Goal: Task Accomplishment & Management: Use online tool/utility

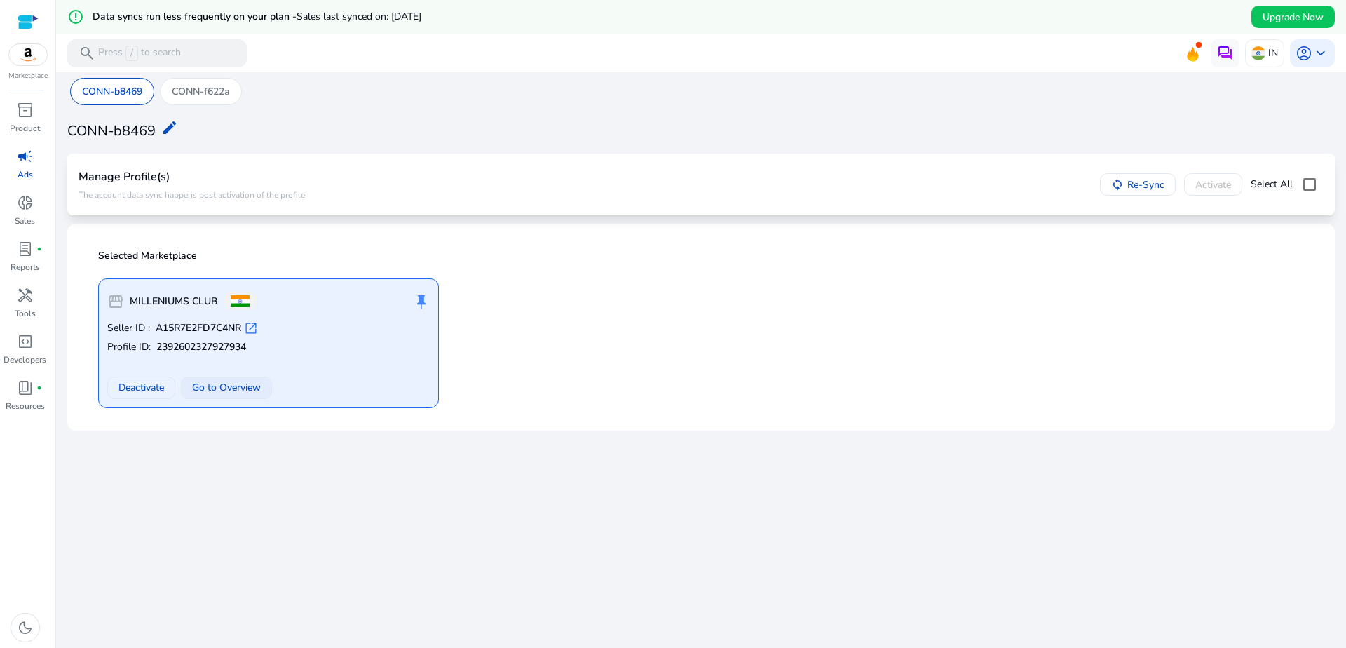
click at [210, 384] on span "Go to Overview" at bounding box center [226, 387] width 69 height 15
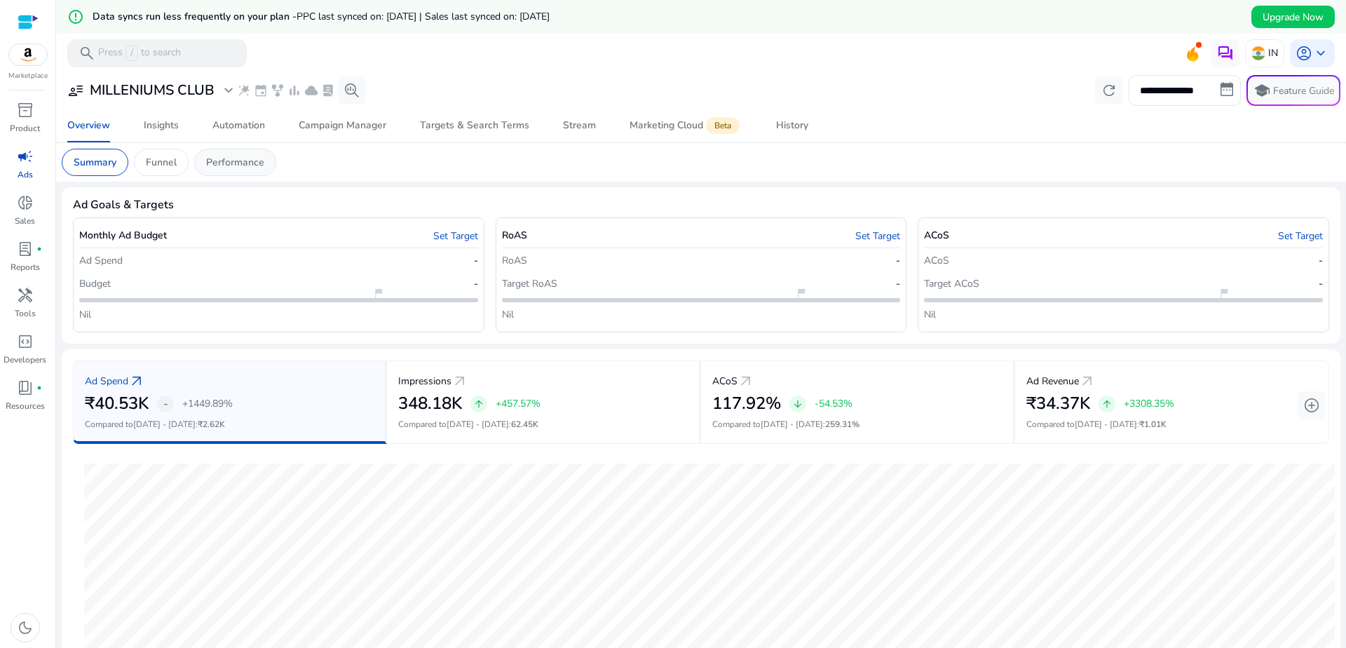
click at [218, 164] on p "Performance" at bounding box center [235, 162] width 58 height 15
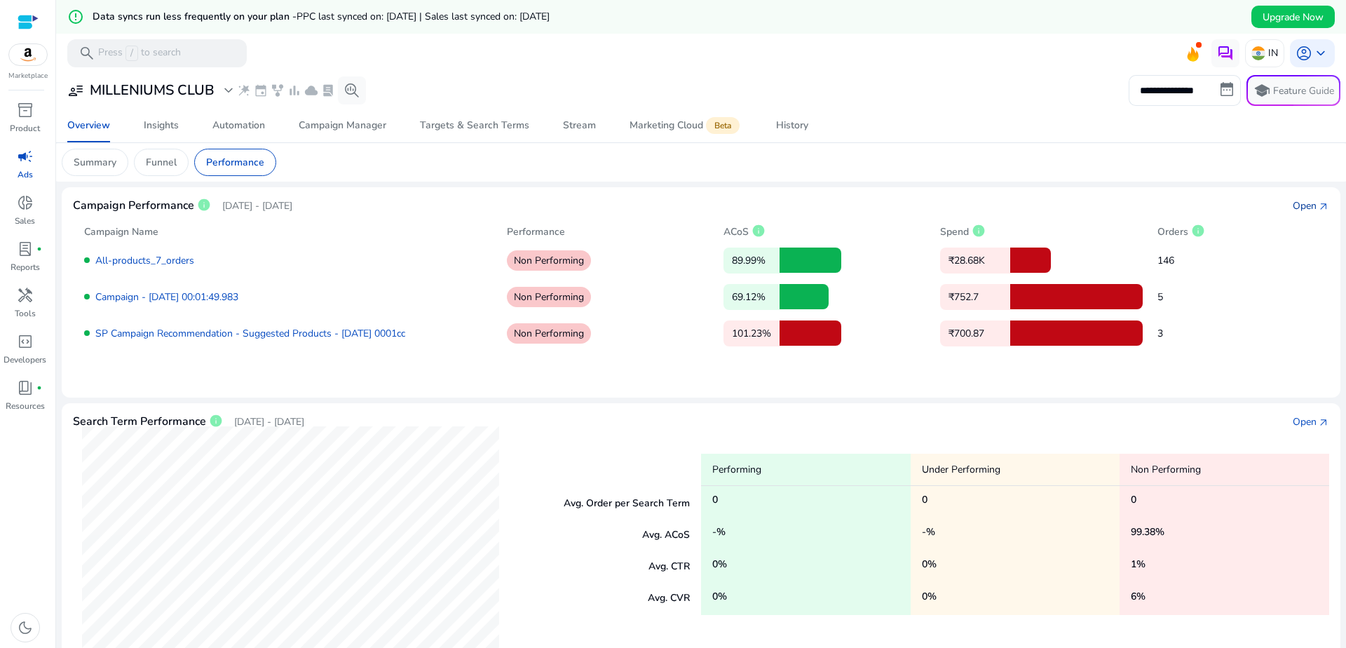
click at [1308, 206] on div "Open" at bounding box center [1305, 205] width 24 height 15
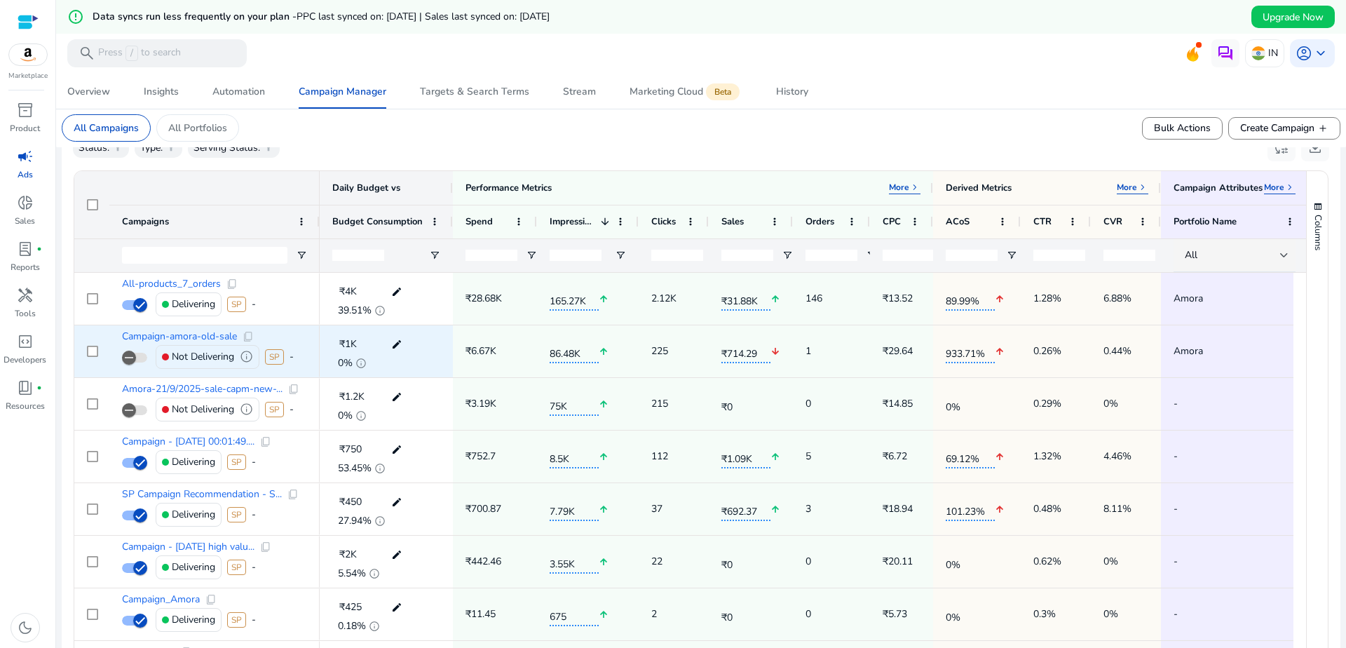
scroll to position [505, 0]
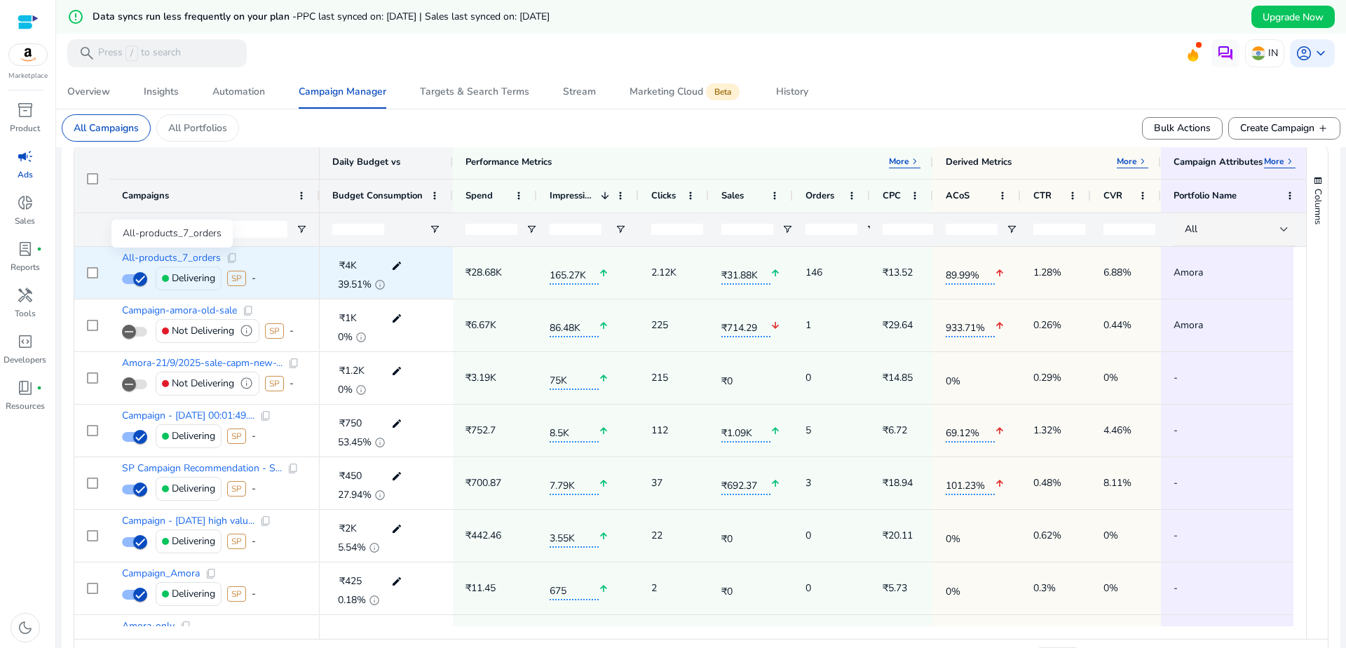
click at [197, 255] on span "All-products_7_orders" at bounding box center [171, 258] width 99 height 10
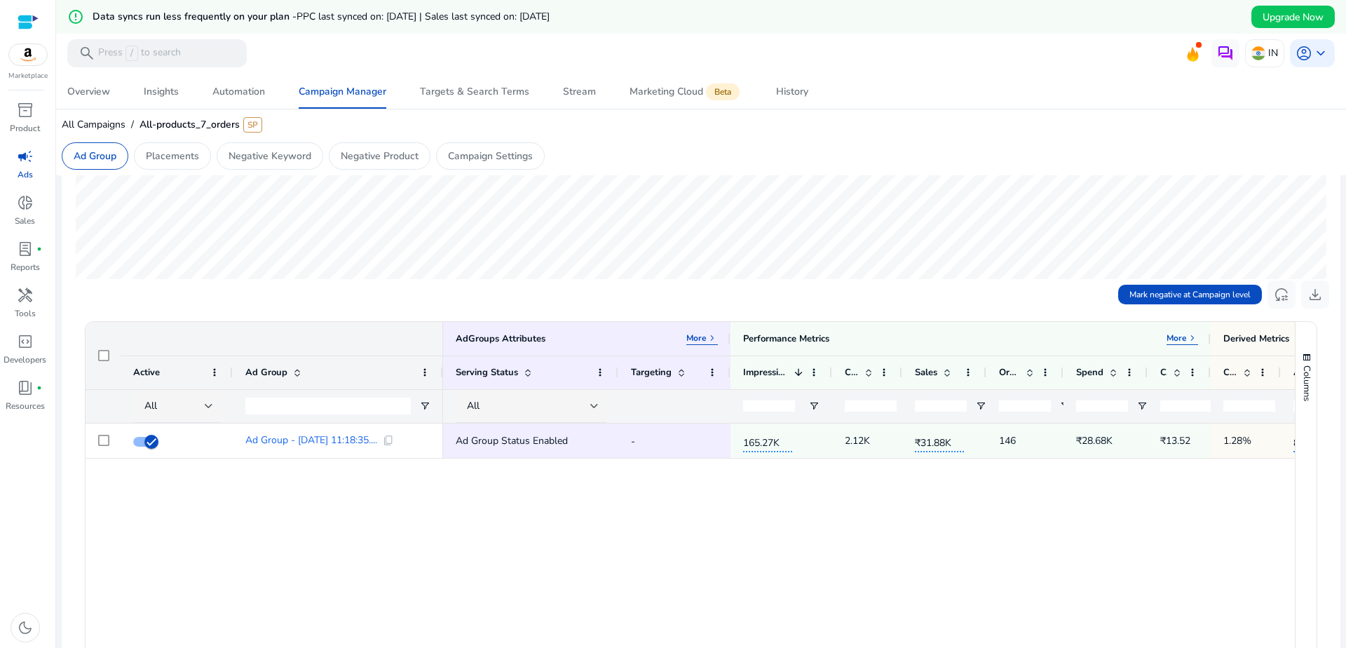
scroll to position [421, 0]
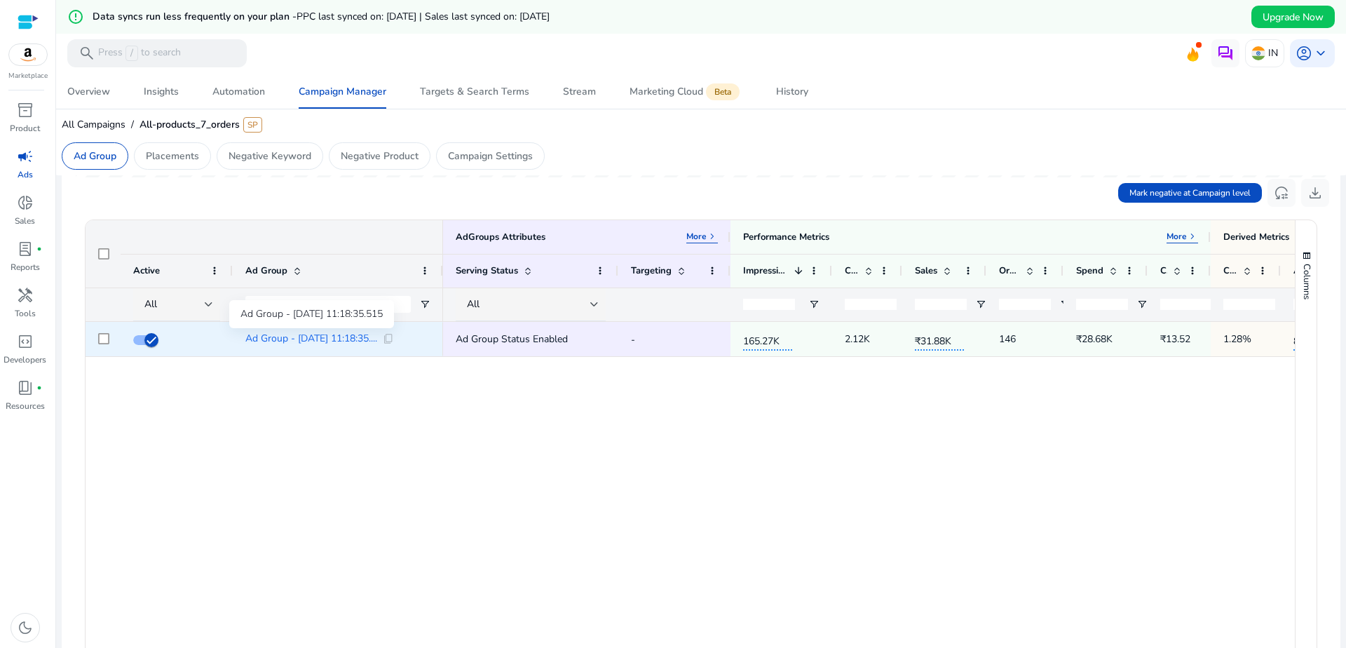
click at [351, 341] on span "Ad Group - [DATE] 11:18:35...." at bounding box center [311, 339] width 132 height 10
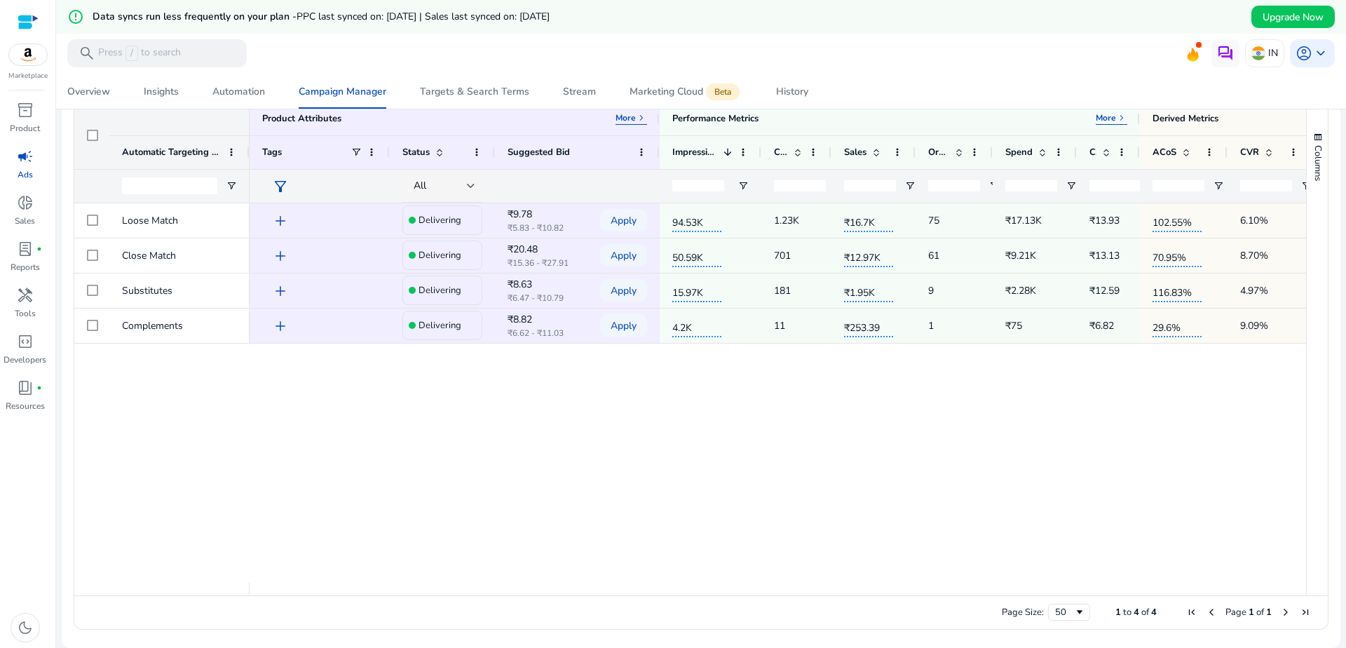
scroll to position [451, 0]
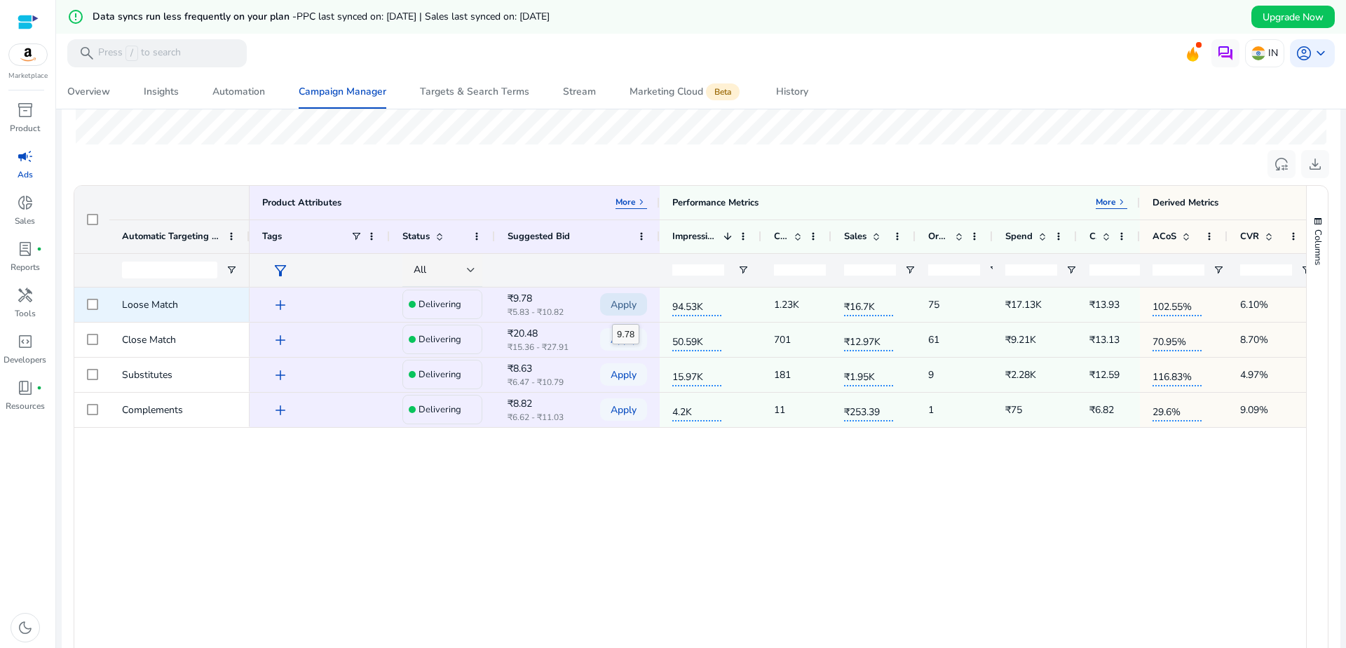
click at [612, 311] on span "Apply" at bounding box center [624, 304] width 26 height 29
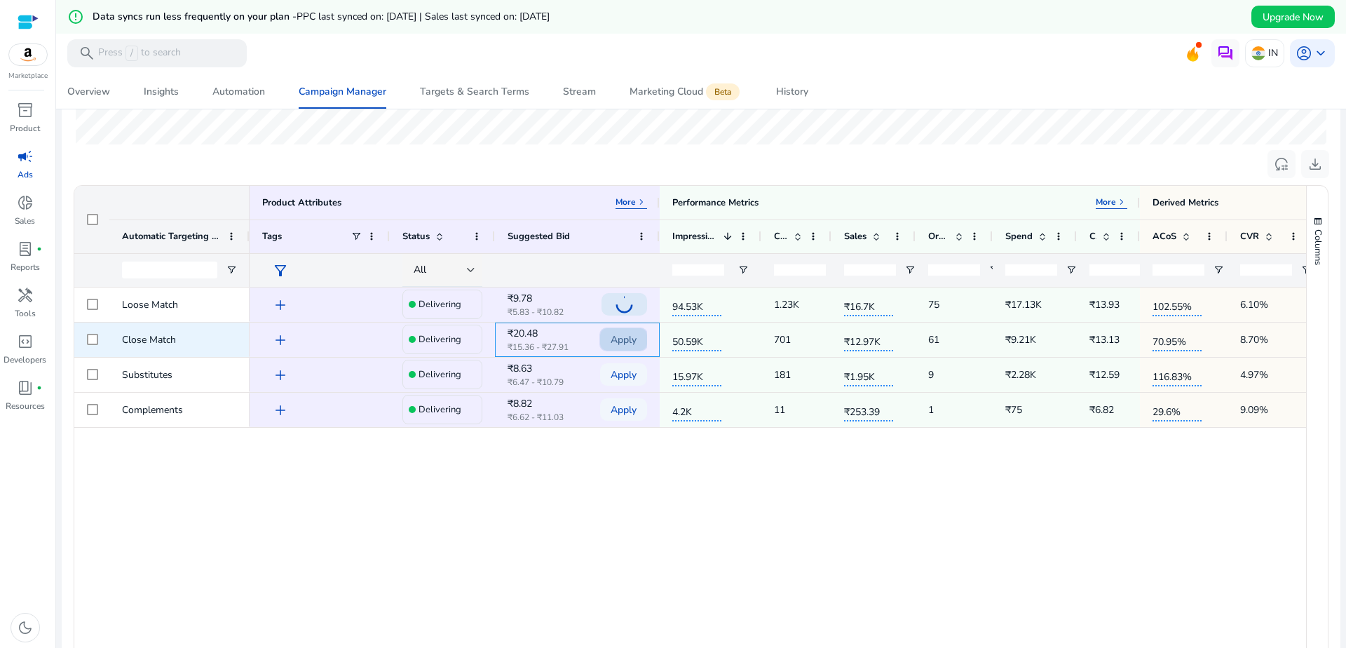
click at [616, 339] on span "Apply" at bounding box center [624, 339] width 26 height 29
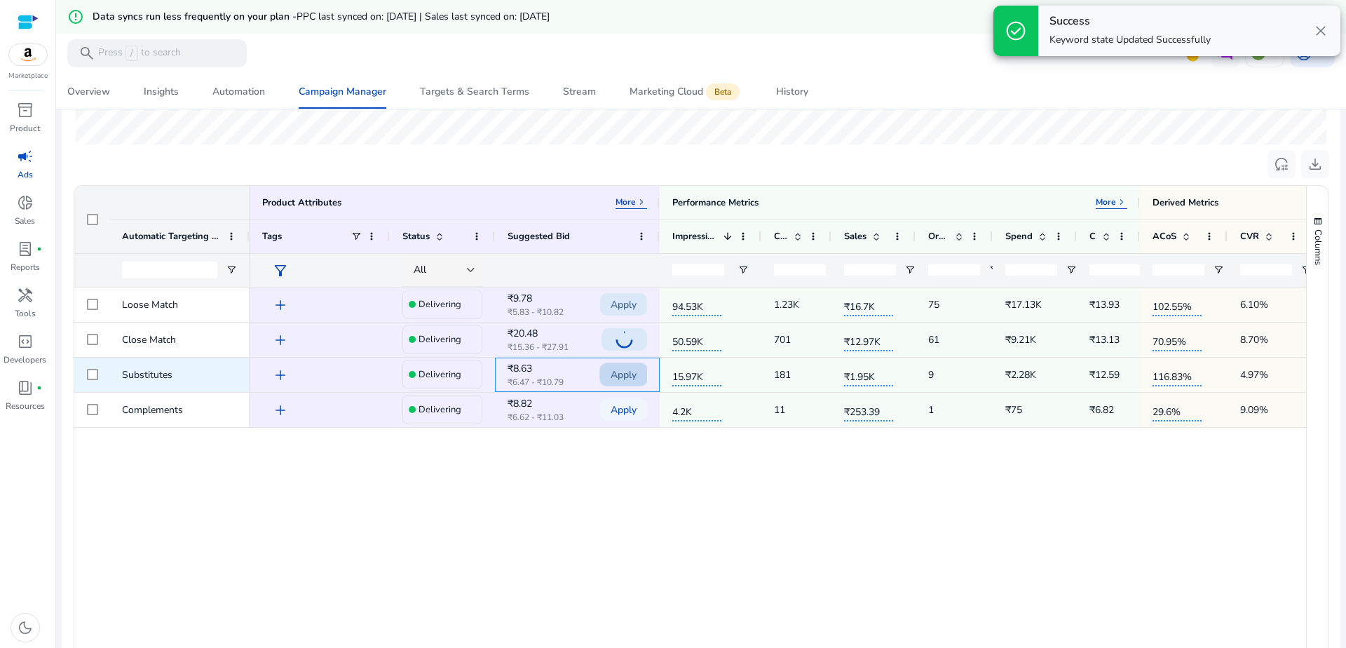
click at [619, 374] on span "Apply" at bounding box center [624, 374] width 26 height 29
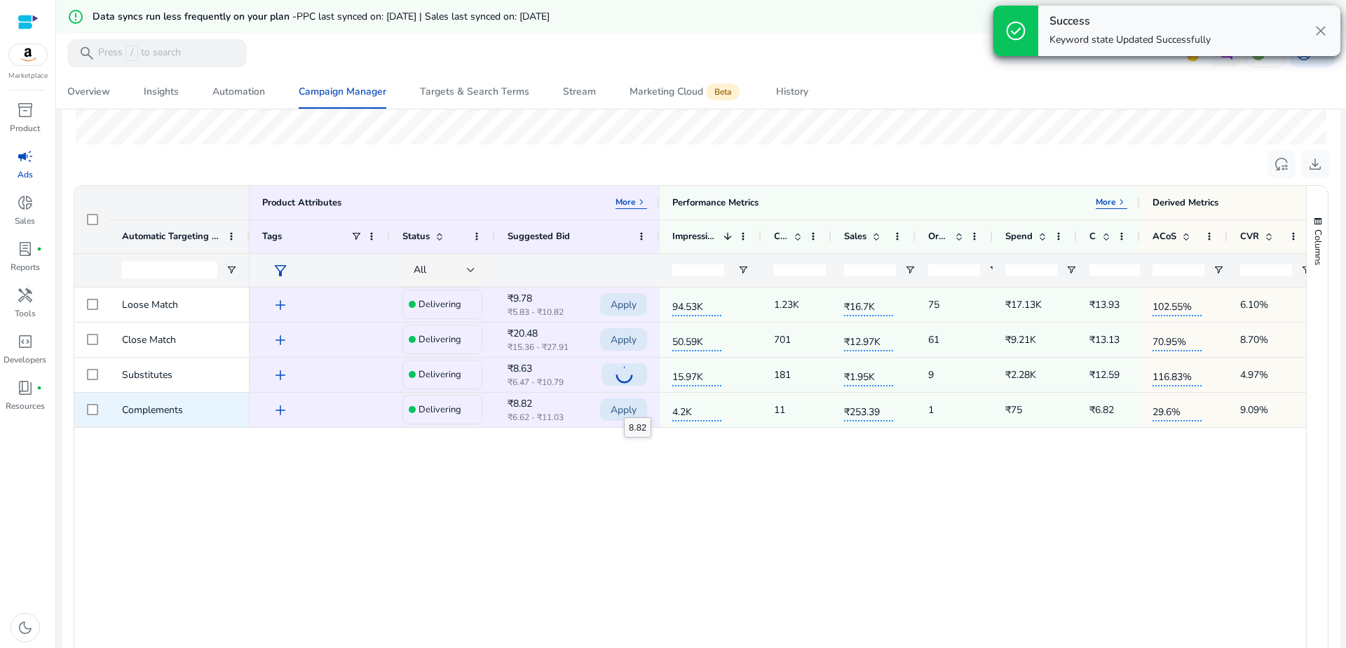
click at [624, 405] on span "Apply" at bounding box center [624, 409] width 26 height 29
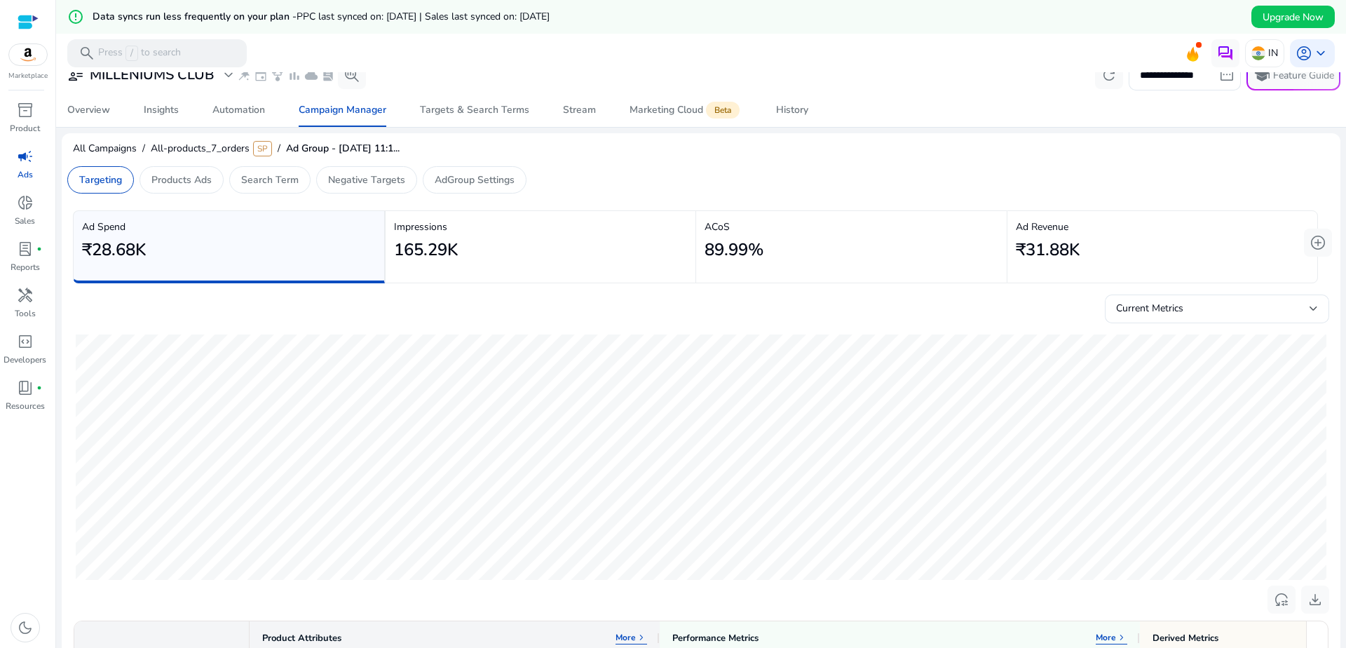
scroll to position [0, 0]
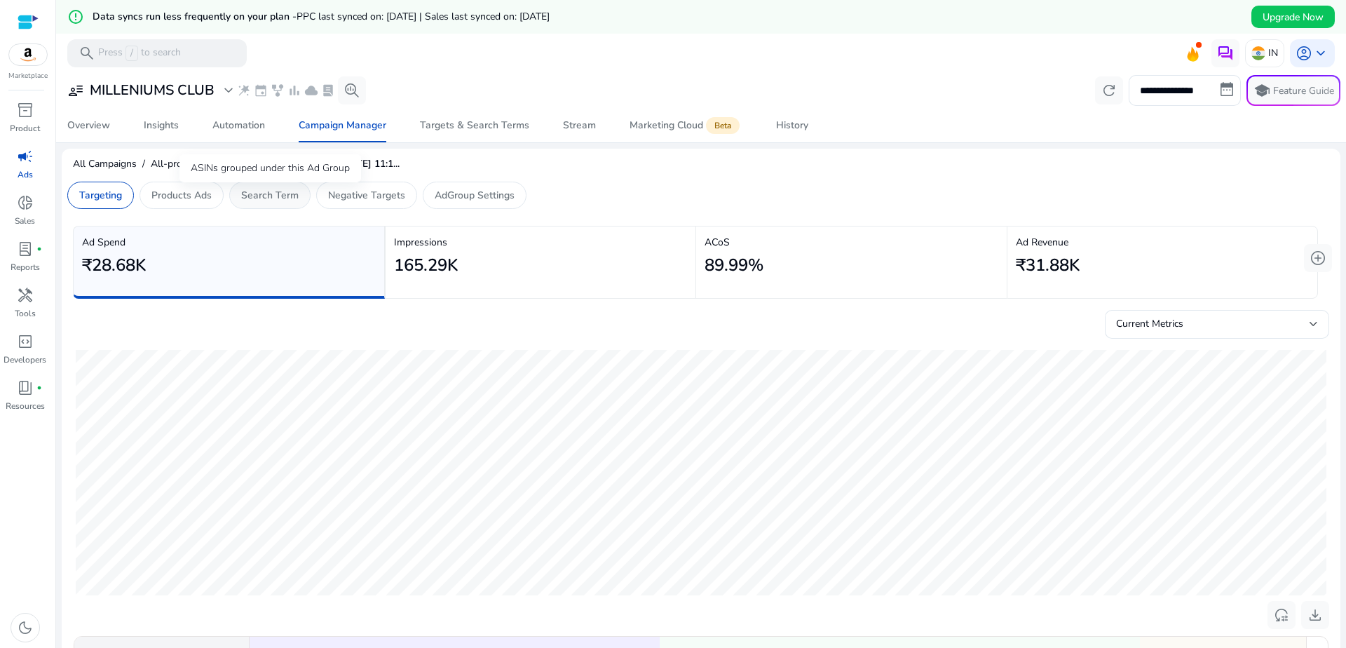
click at [258, 198] on p "Search Term" at bounding box center [269, 195] width 57 height 15
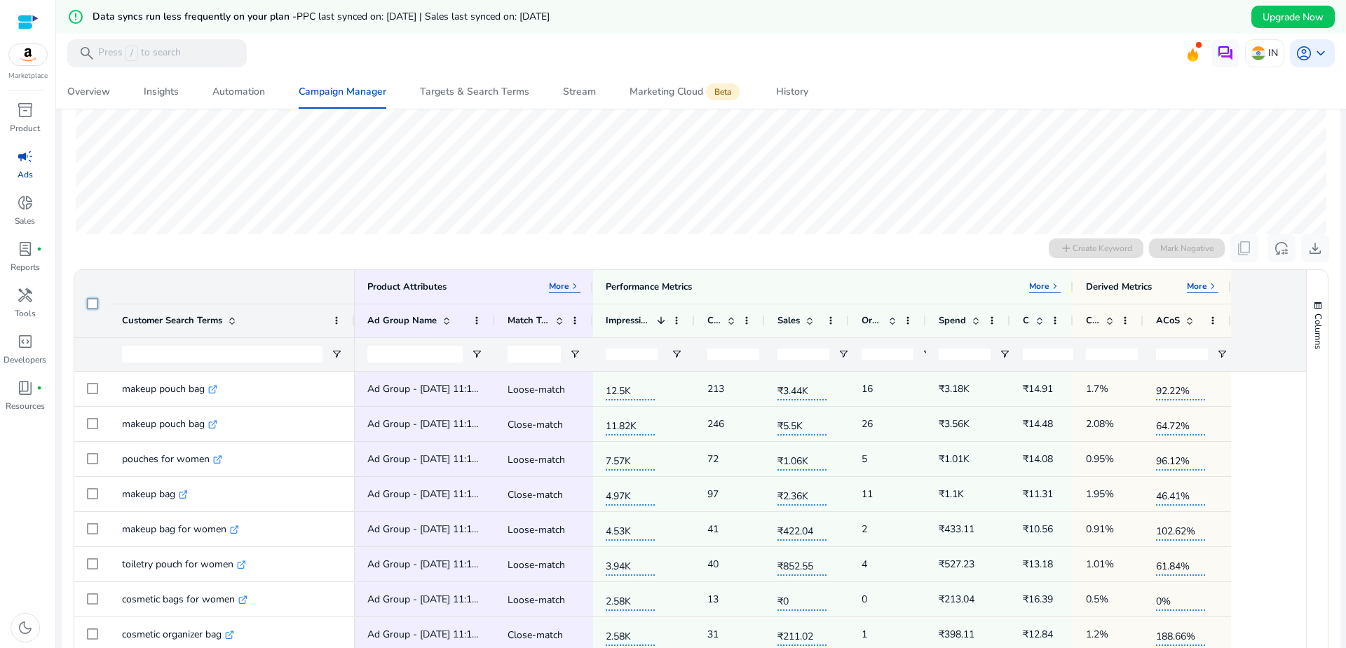
scroll to position [421, 0]
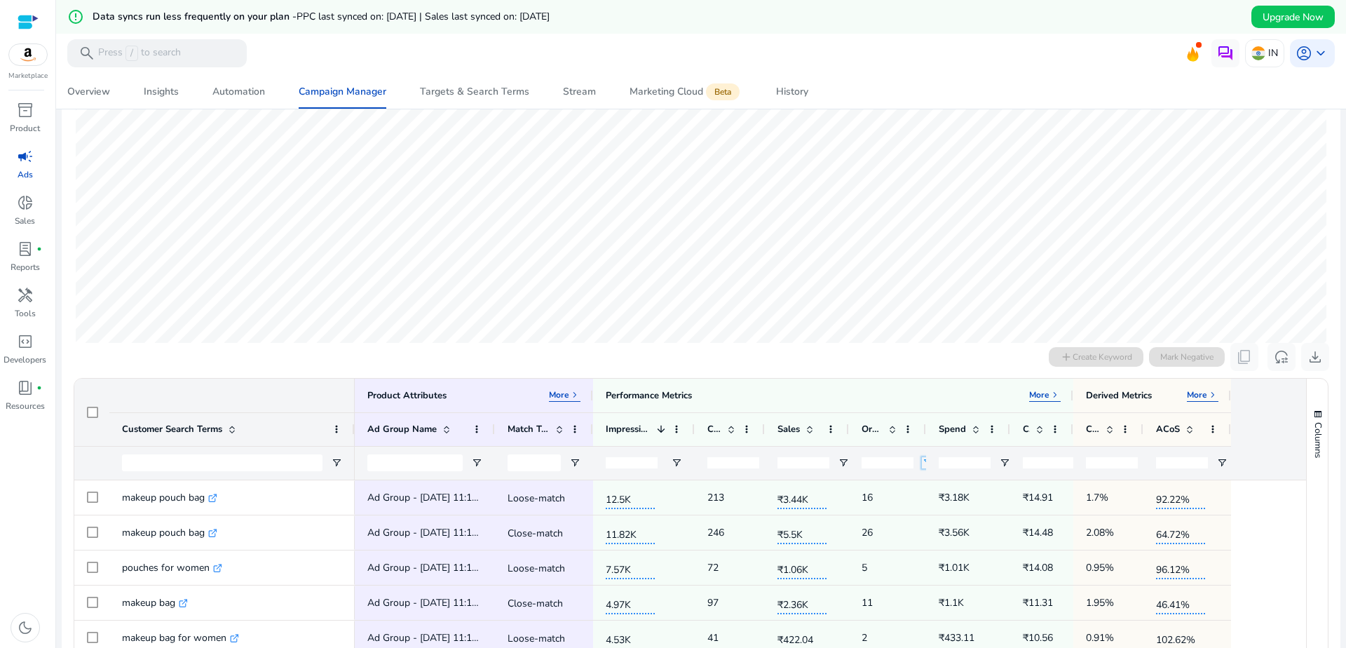
click at [923, 465] on span "Open Filter Menu" at bounding box center [927, 462] width 11 height 11
click at [974, 494] on div "Equals" at bounding box center [982, 488] width 109 height 17
click at [949, 509] on input "Filter Value" at bounding box center [982, 511] width 109 height 17
type input "*"
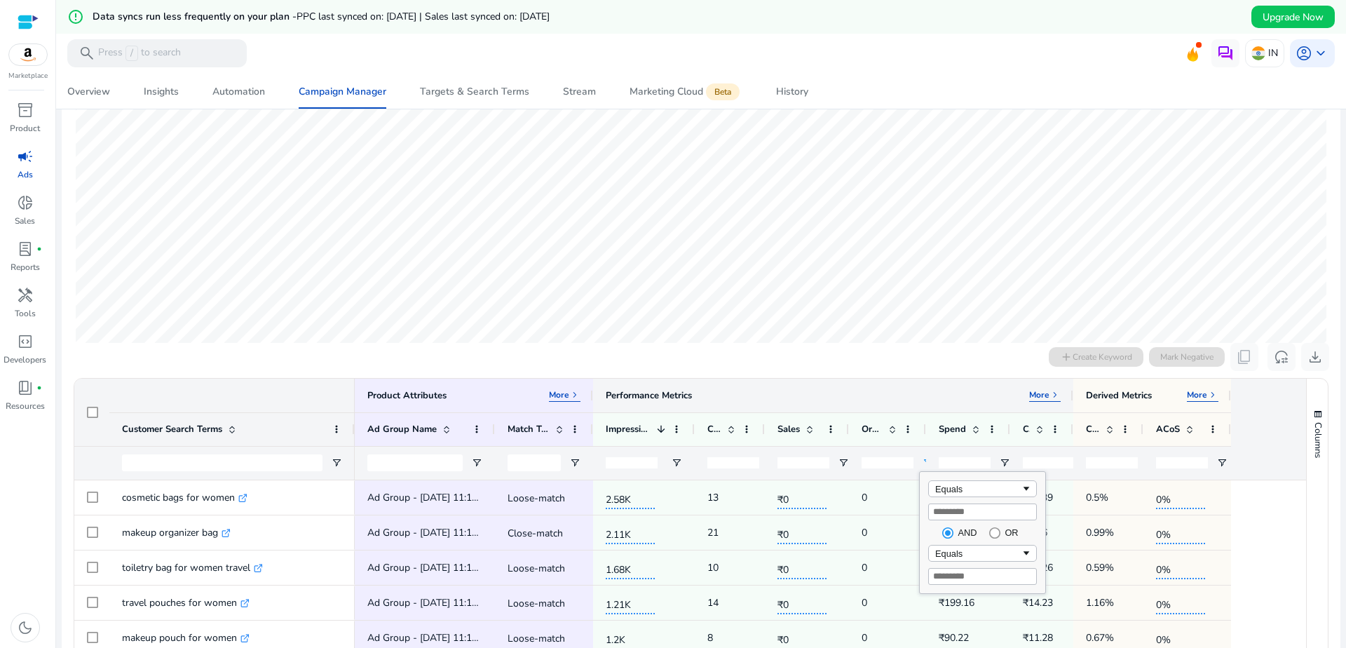
click at [894, 380] on div "Performance Metrics More keyboard_arrow_right" at bounding box center [833, 396] width 480 height 34
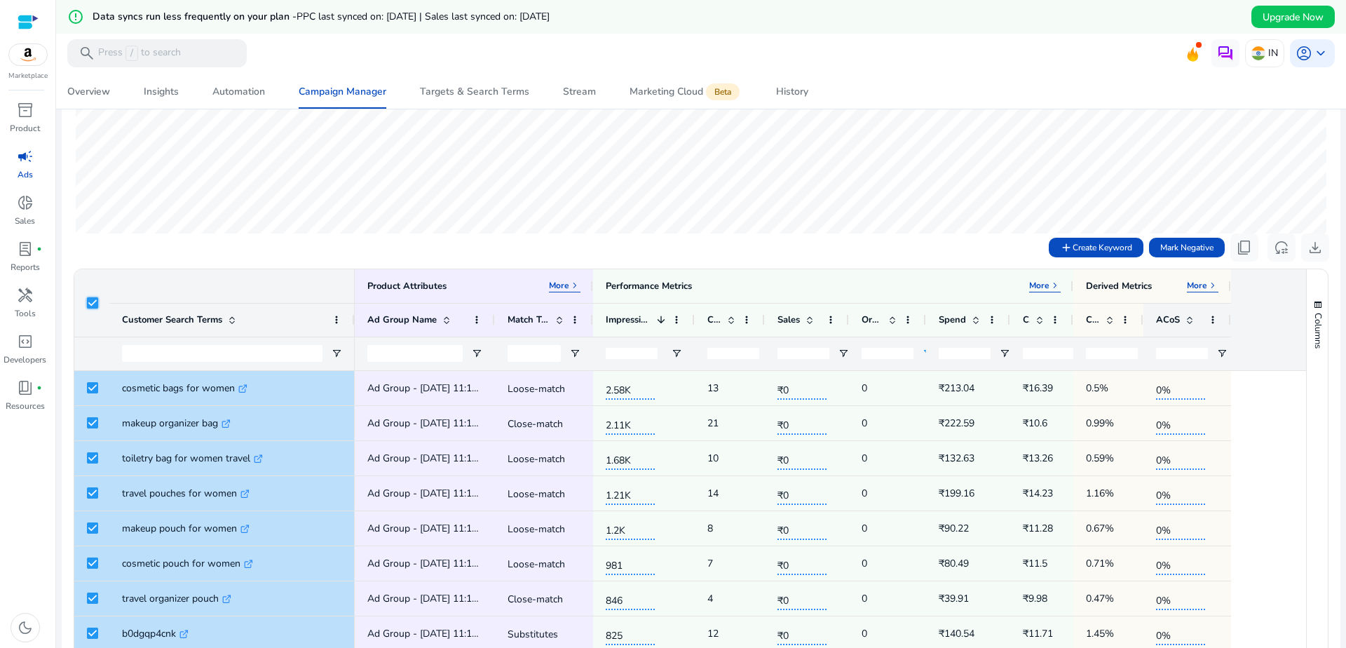
scroll to position [337, 0]
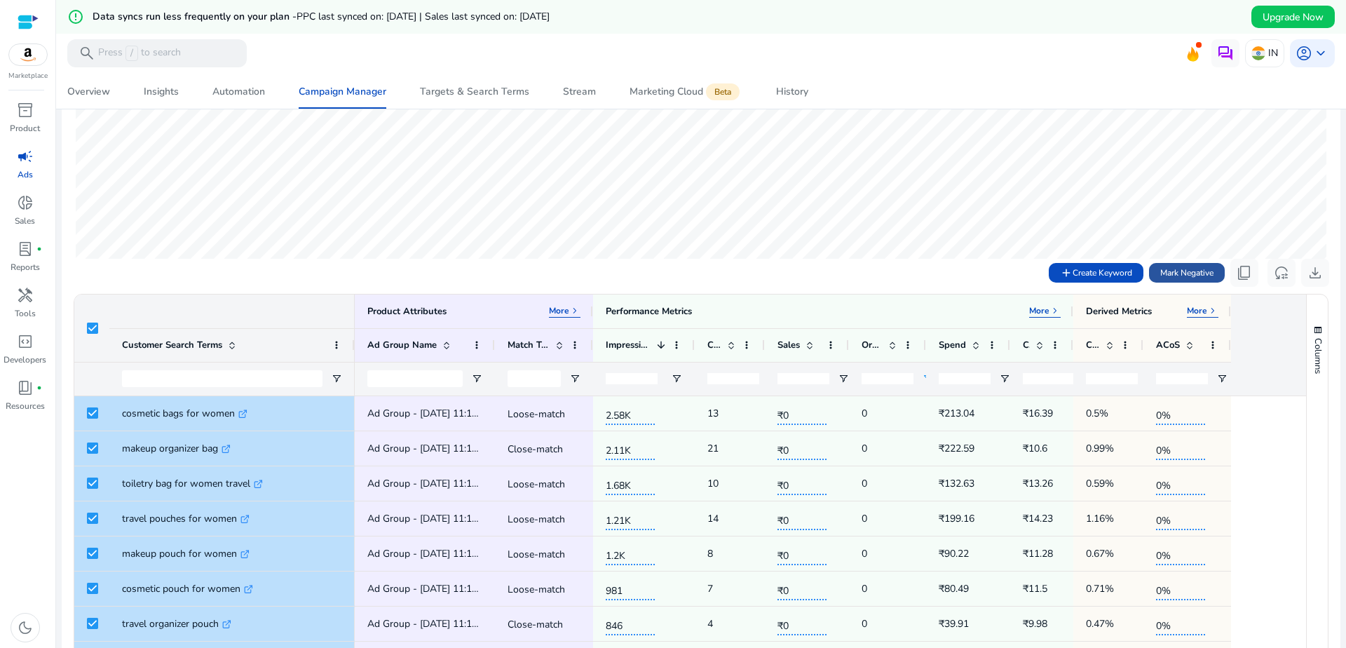
click at [1172, 272] on span "Mark Negative" at bounding box center [1186, 272] width 53 height 13
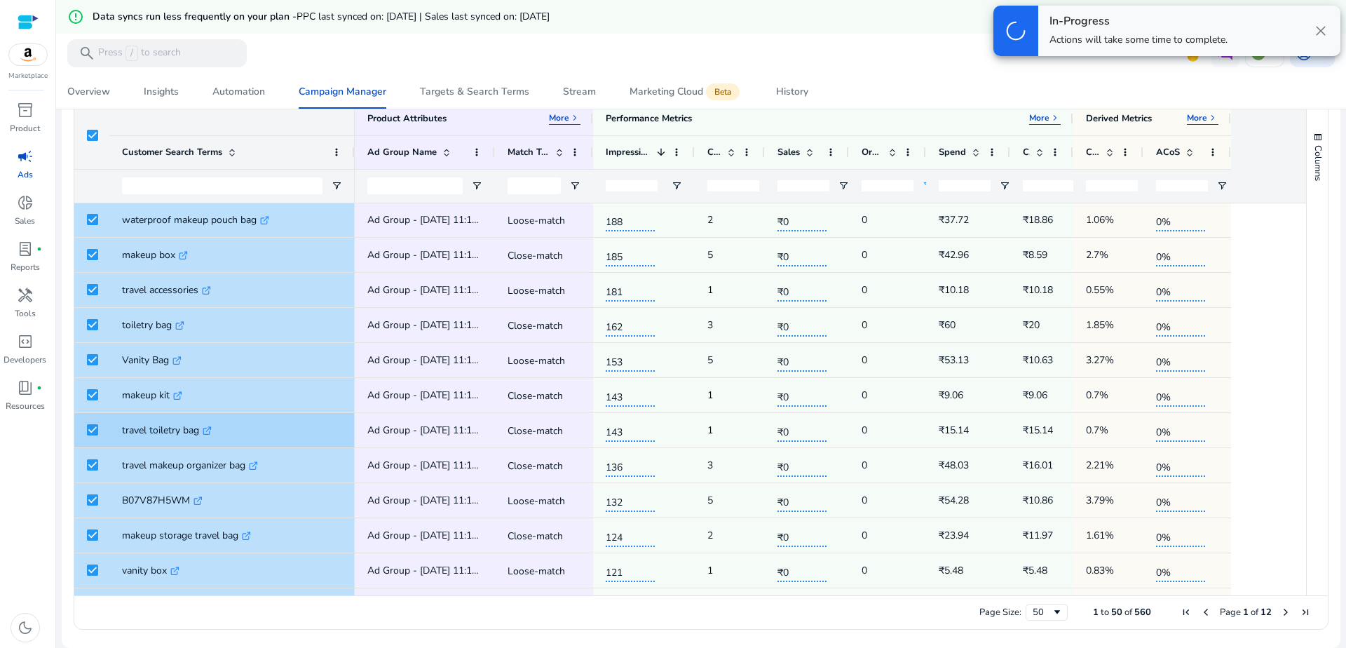
scroll to position [1016, 0]
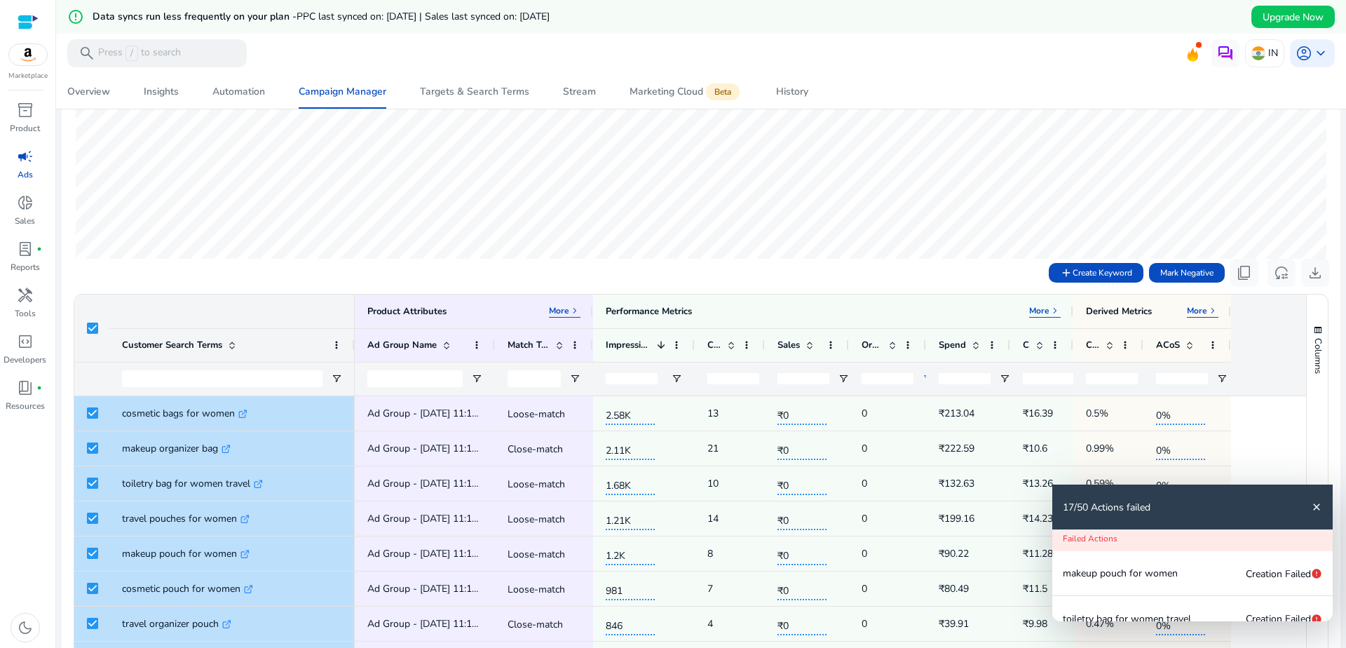
click at [1317, 505] on mat-icon "close" at bounding box center [1316, 506] width 11 height 11
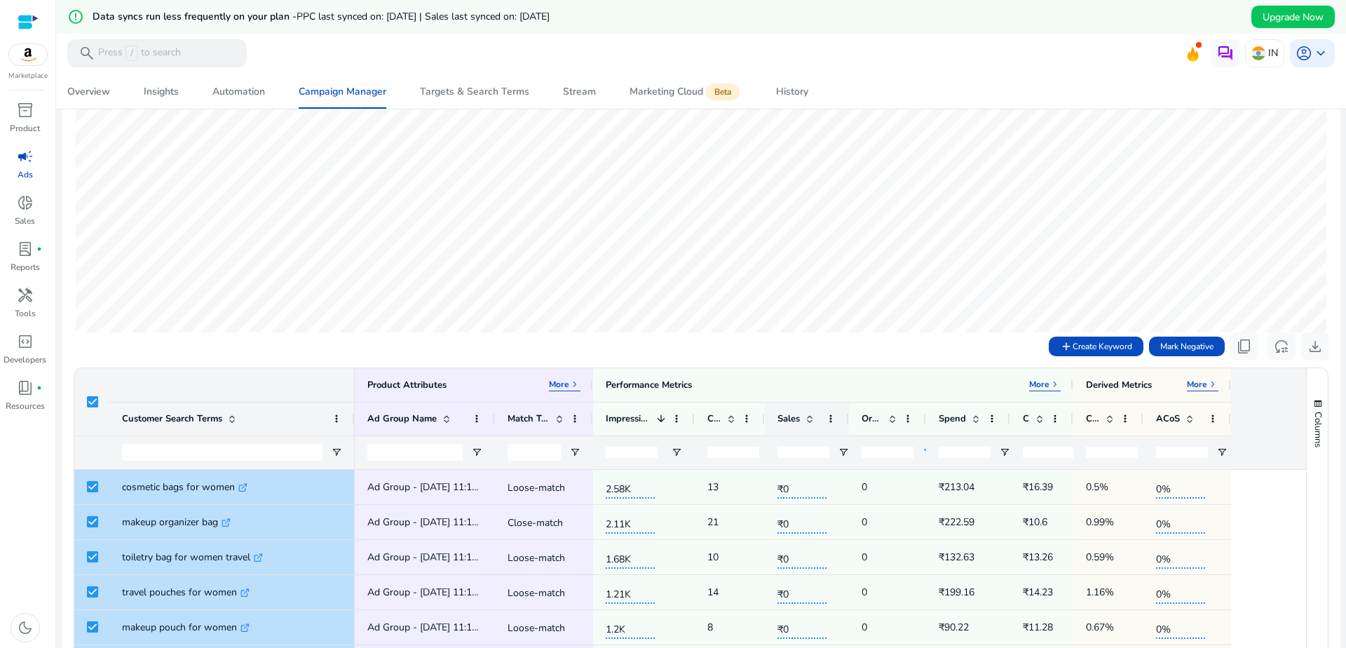
scroll to position [421, 0]
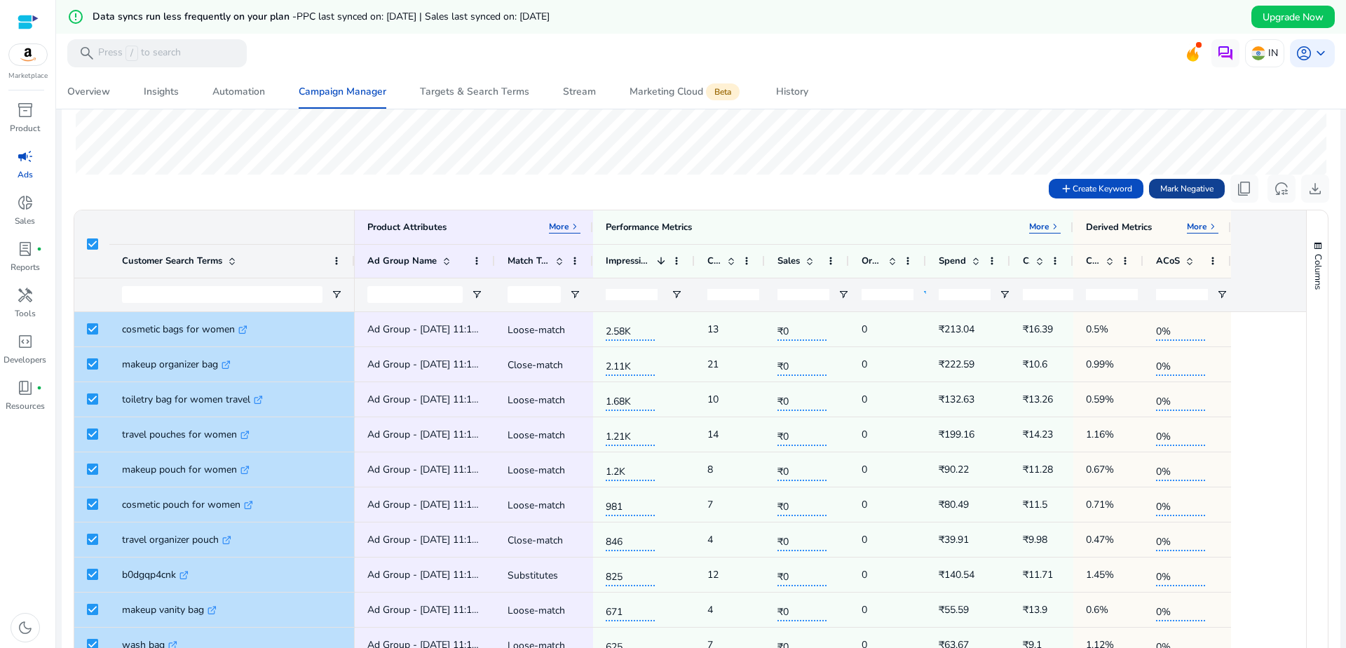
click at [1177, 193] on span "Mark Negative" at bounding box center [1186, 188] width 53 height 13
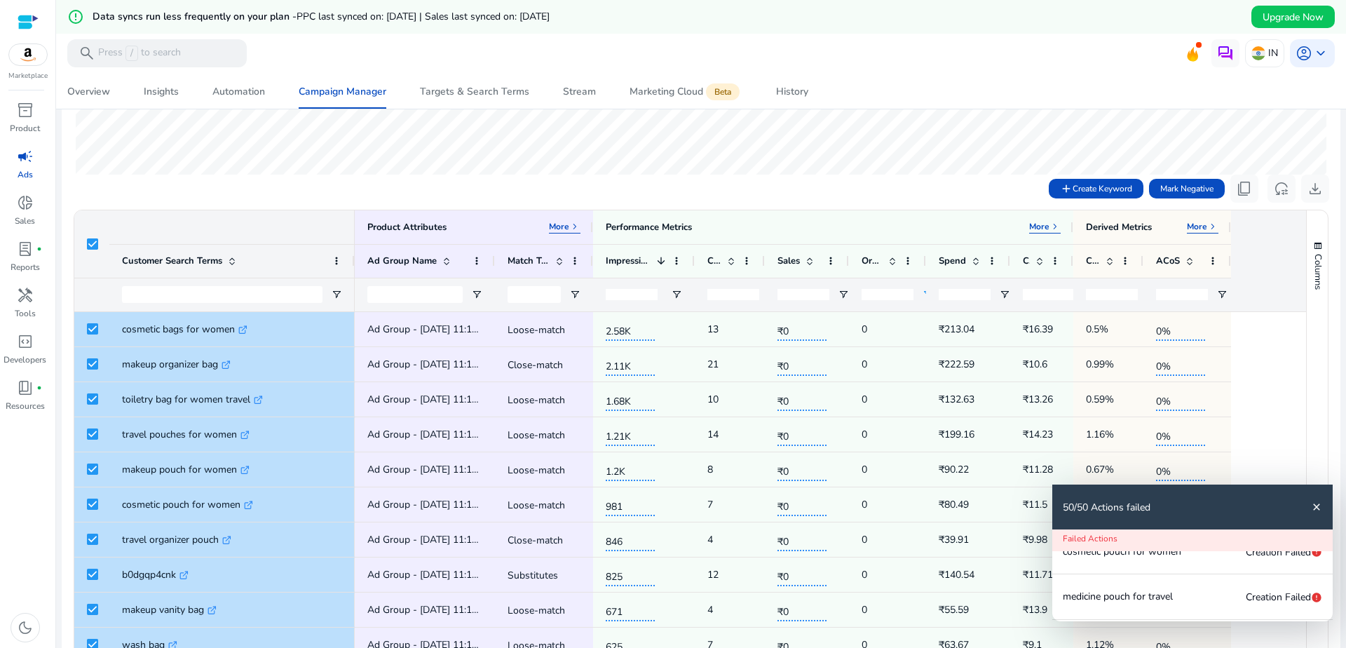
scroll to position [252, 0]
click at [1318, 504] on mat-icon "close" at bounding box center [1316, 506] width 11 height 11
